Goal: Navigation & Orientation: Find specific page/section

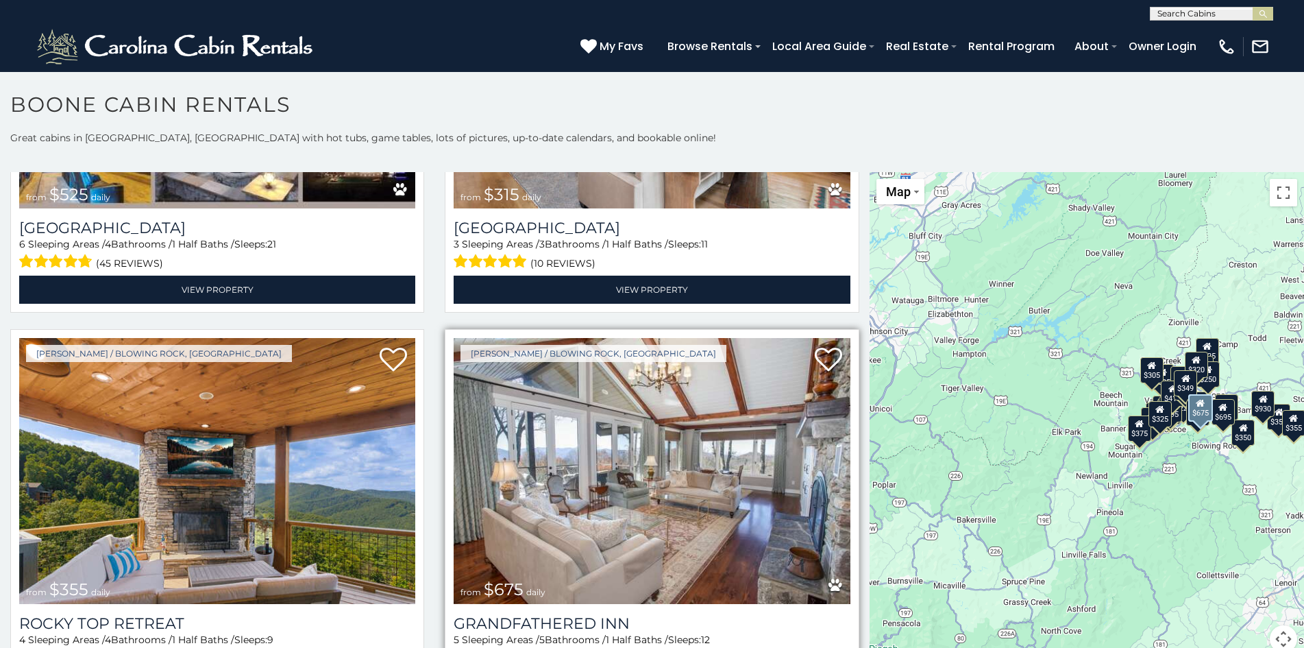
scroll to position [653, 0]
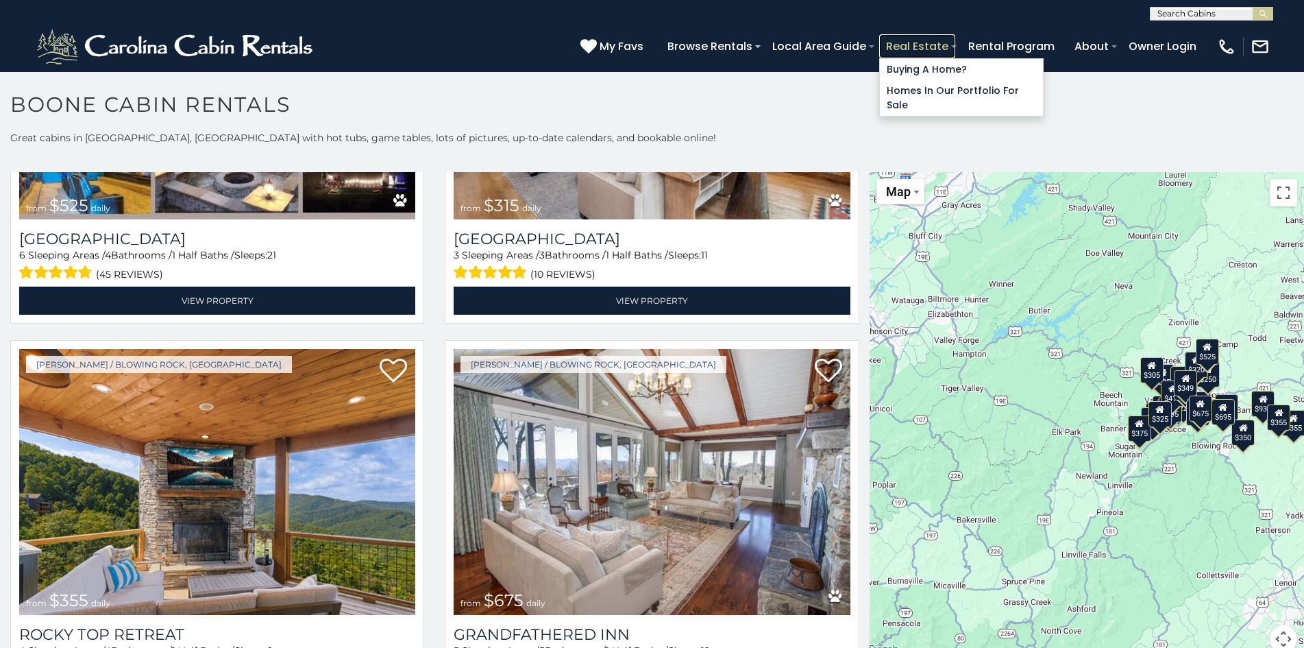
click at [901, 40] on link "Real Estate" at bounding box center [917, 46] width 76 height 24
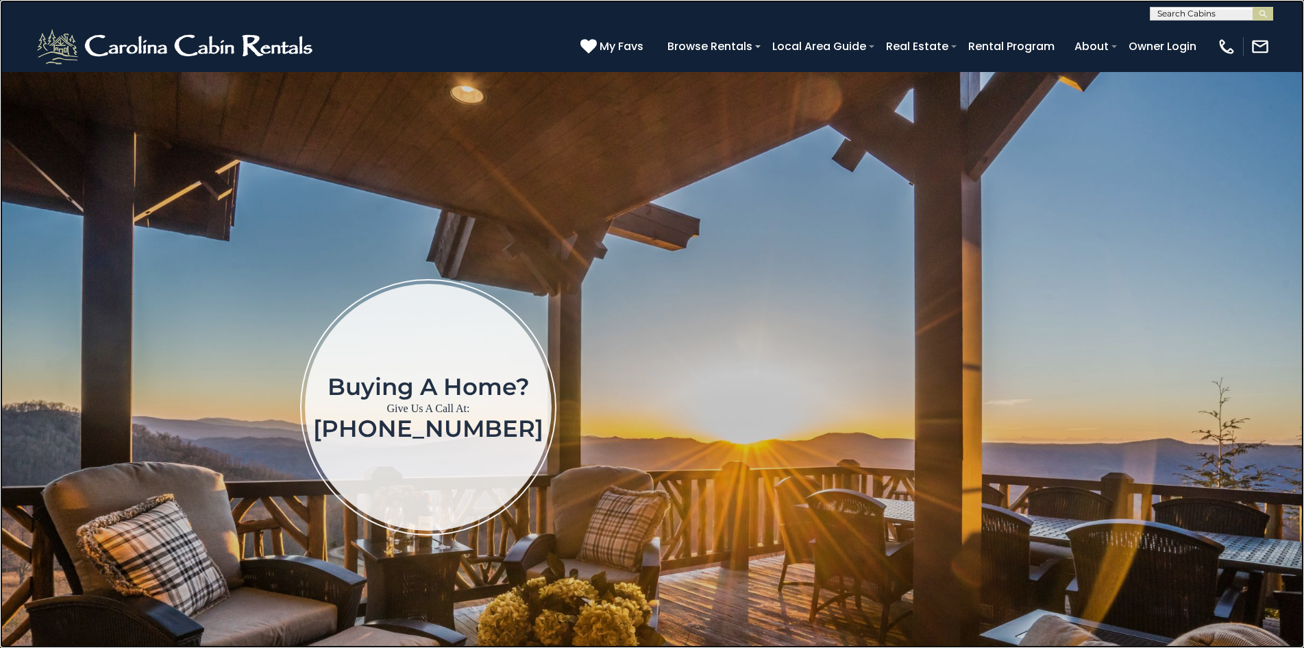
click at [320, 111] on link at bounding box center [652, 324] width 1304 height 648
